Goal: Task Accomplishment & Management: Use online tool/utility

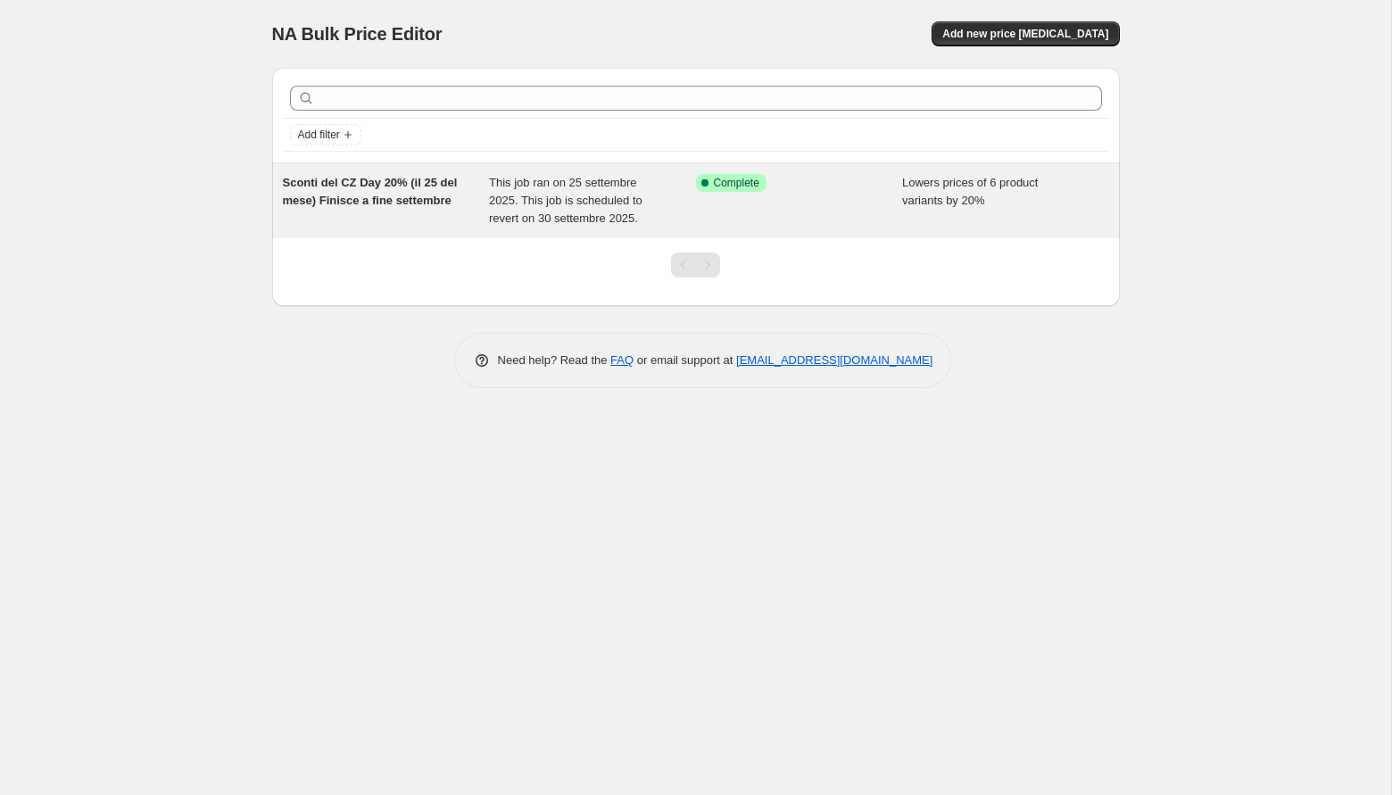
click at [471, 211] on div "Sconti del CZ Day 20% (il 25 del mese) Finisce a fine settembre" at bounding box center [386, 201] width 207 height 54
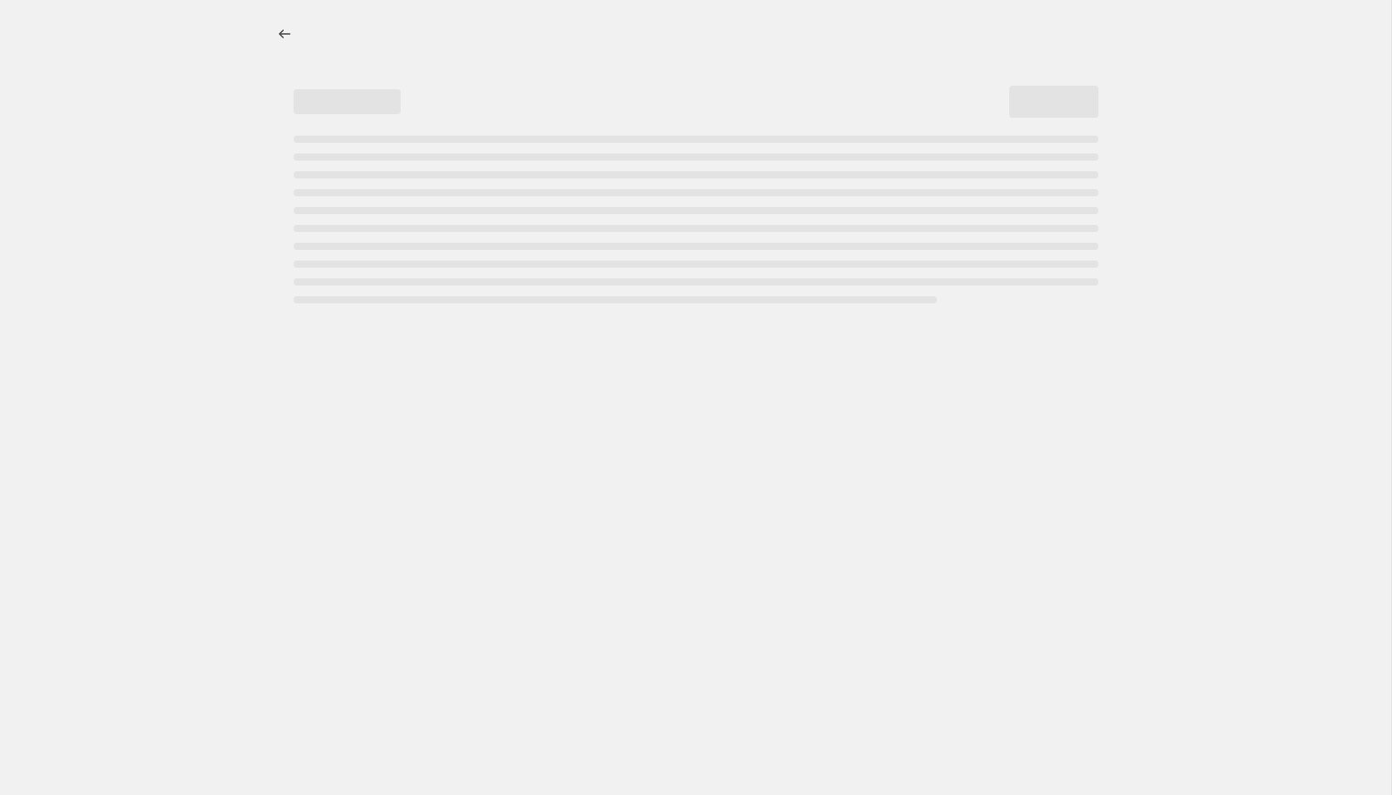
select select "percentage"
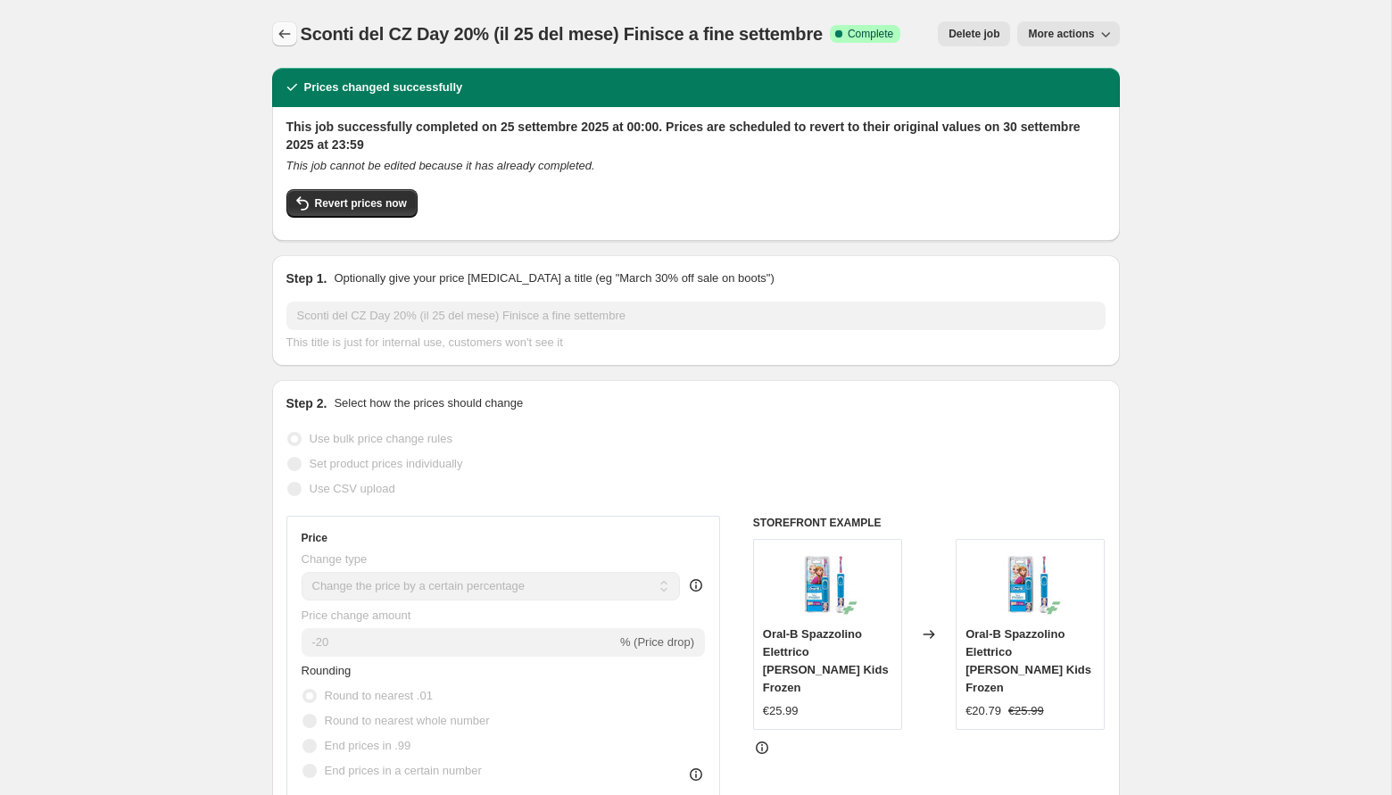
click at [293, 32] on button "Price change jobs" at bounding box center [284, 33] width 25 height 25
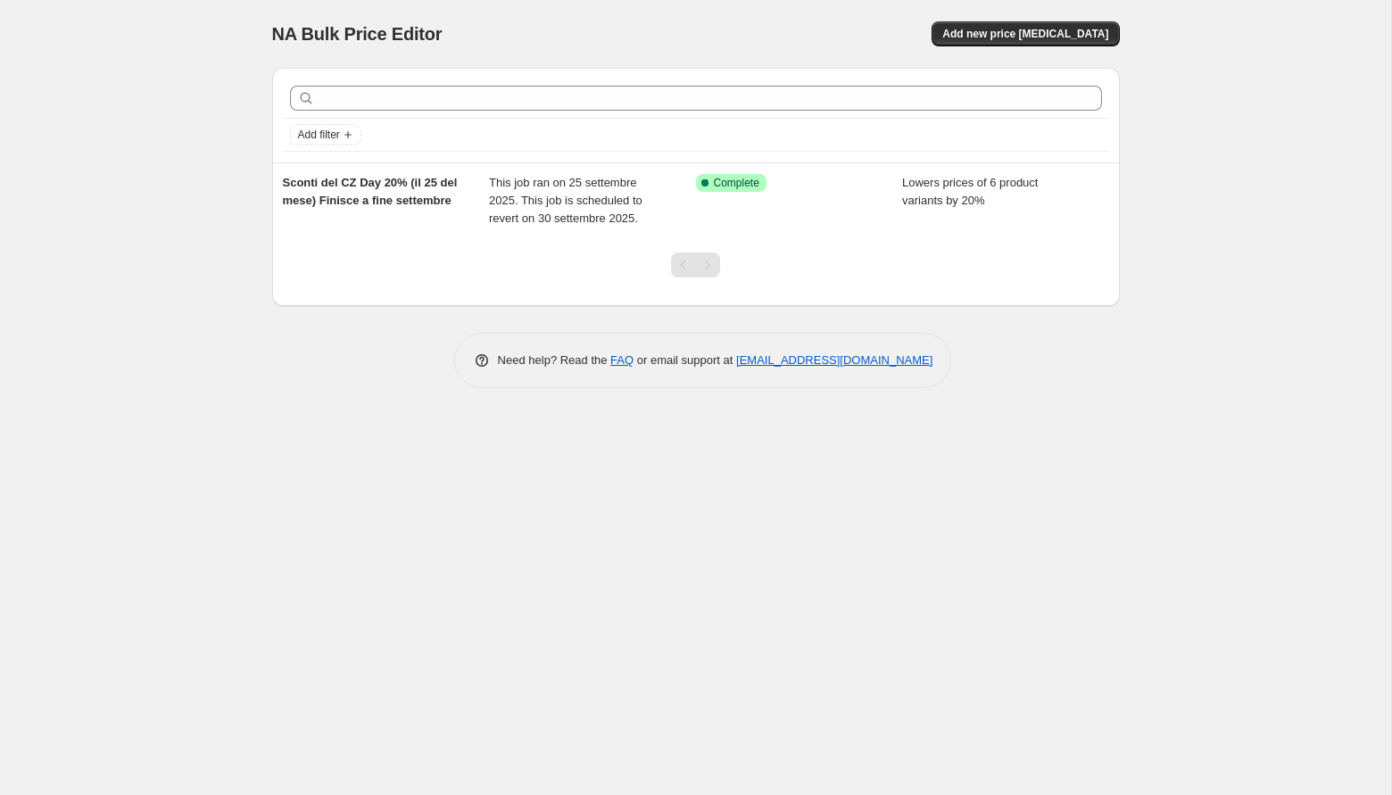
click at [203, 208] on div "NA Bulk Price Editor. This page is ready NA Bulk Price Editor Add new price cha…" at bounding box center [695, 397] width 1391 height 795
